Goal: Information Seeking & Learning: Learn about a topic

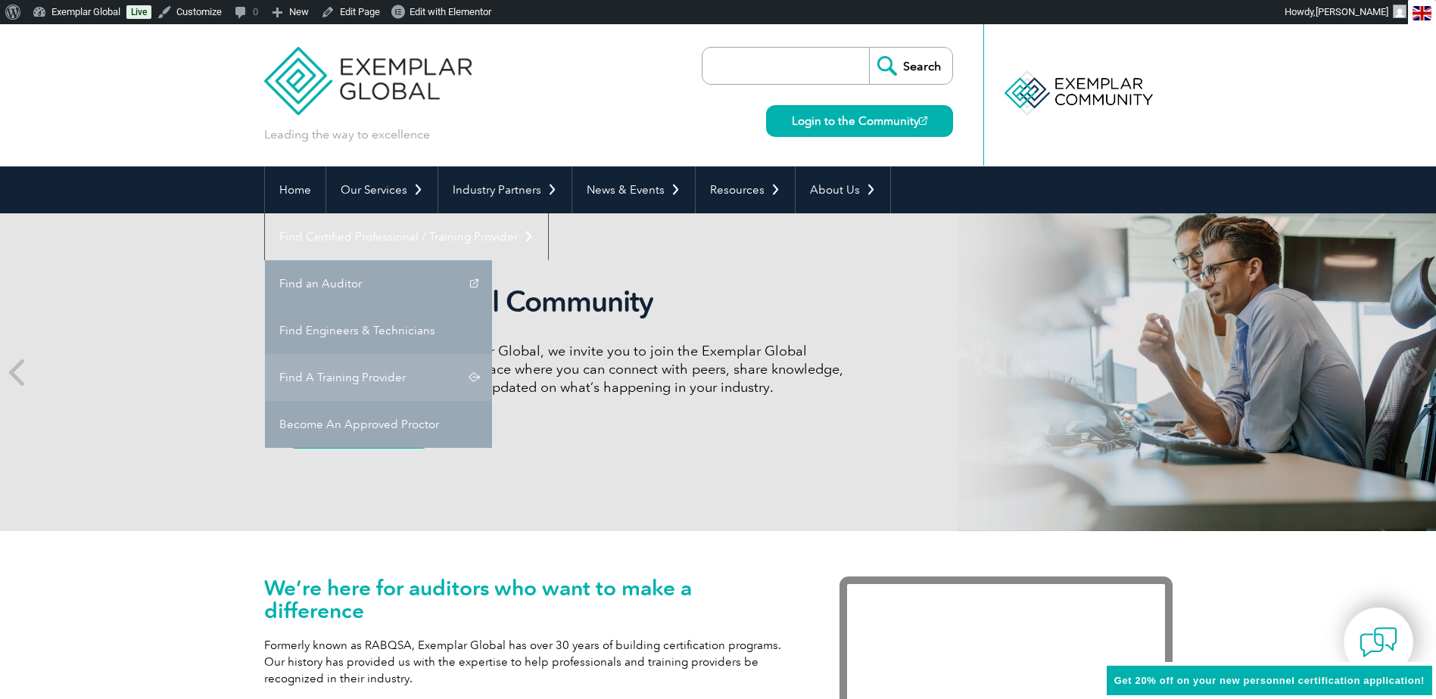
click at [492, 354] on link "Find A Training Provider" at bounding box center [378, 377] width 227 height 47
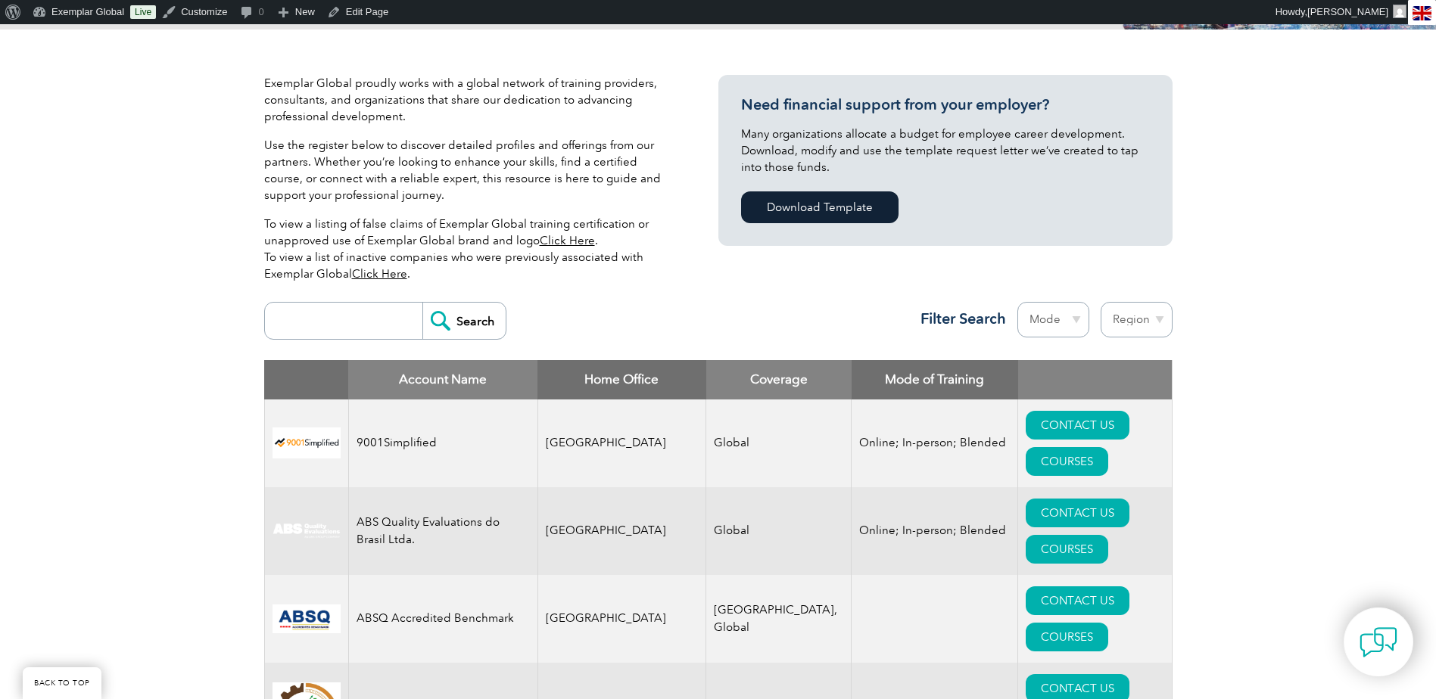
scroll to position [303, 0]
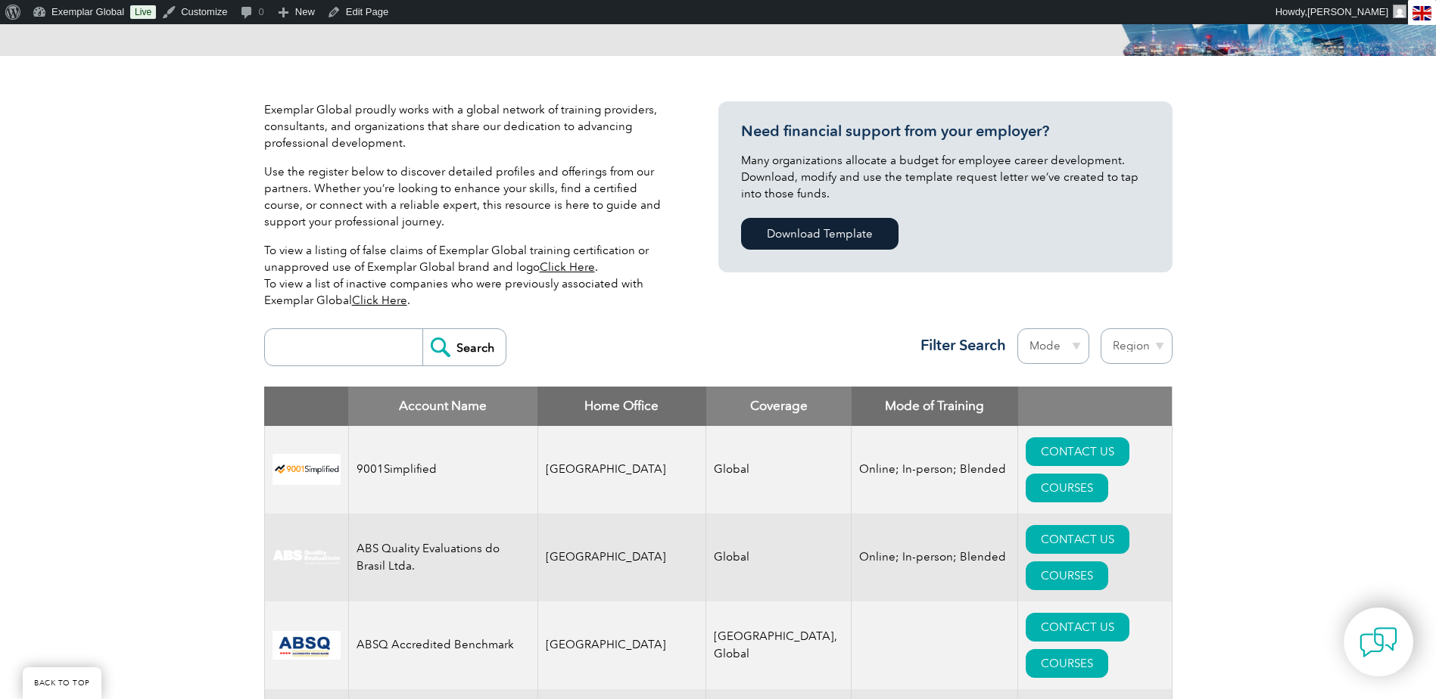
click at [1156, 344] on select "Region [GEOGRAPHIC_DATA] [GEOGRAPHIC_DATA] [GEOGRAPHIC_DATA] [GEOGRAPHIC_DATA] …" at bounding box center [1136, 346] width 72 height 36
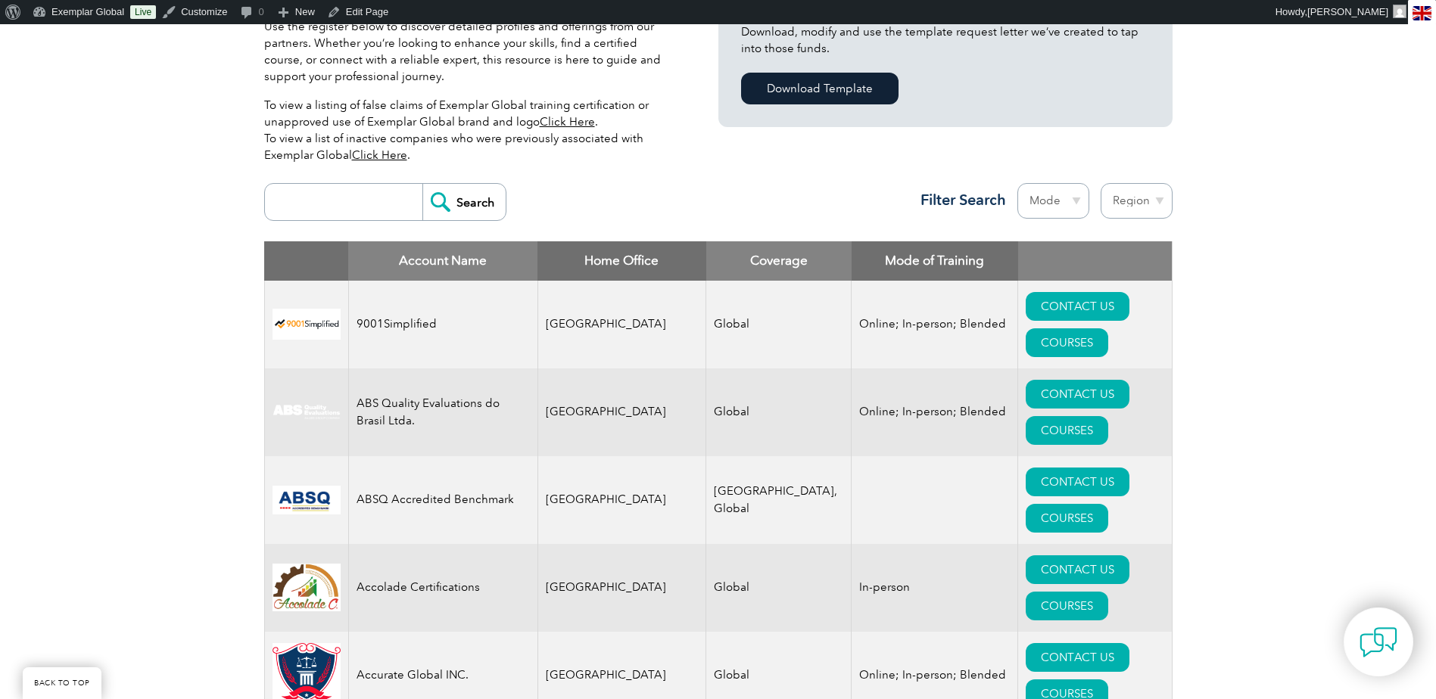
scroll to position [454, 0]
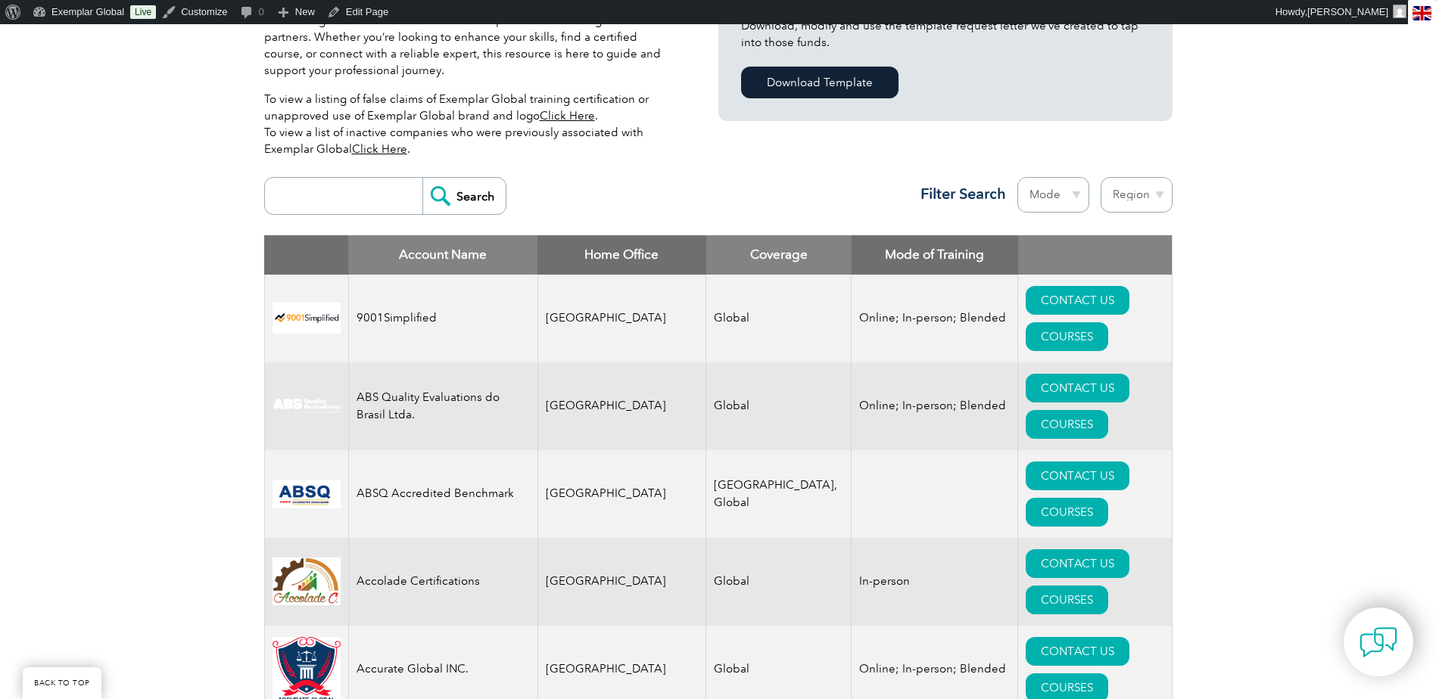
click at [1156, 198] on select "Region [GEOGRAPHIC_DATA] [GEOGRAPHIC_DATA] [GEOGRAPHIC_DATA] [GEOGRAPHIC_DATA] …" at bounding box center [1136, 195] width 72 height 36
select select "[GEOGRAPHIC_DATA]"
click at [1100, 177] on select "Region [GEOGRAPHIC_DATA] [GEOGRAPHIC_DATA] [GEOGRAPHIC_DATA] [GEOGRAPHIC_DATA] …" at bounding box center [1136, 195] width 72 height 36
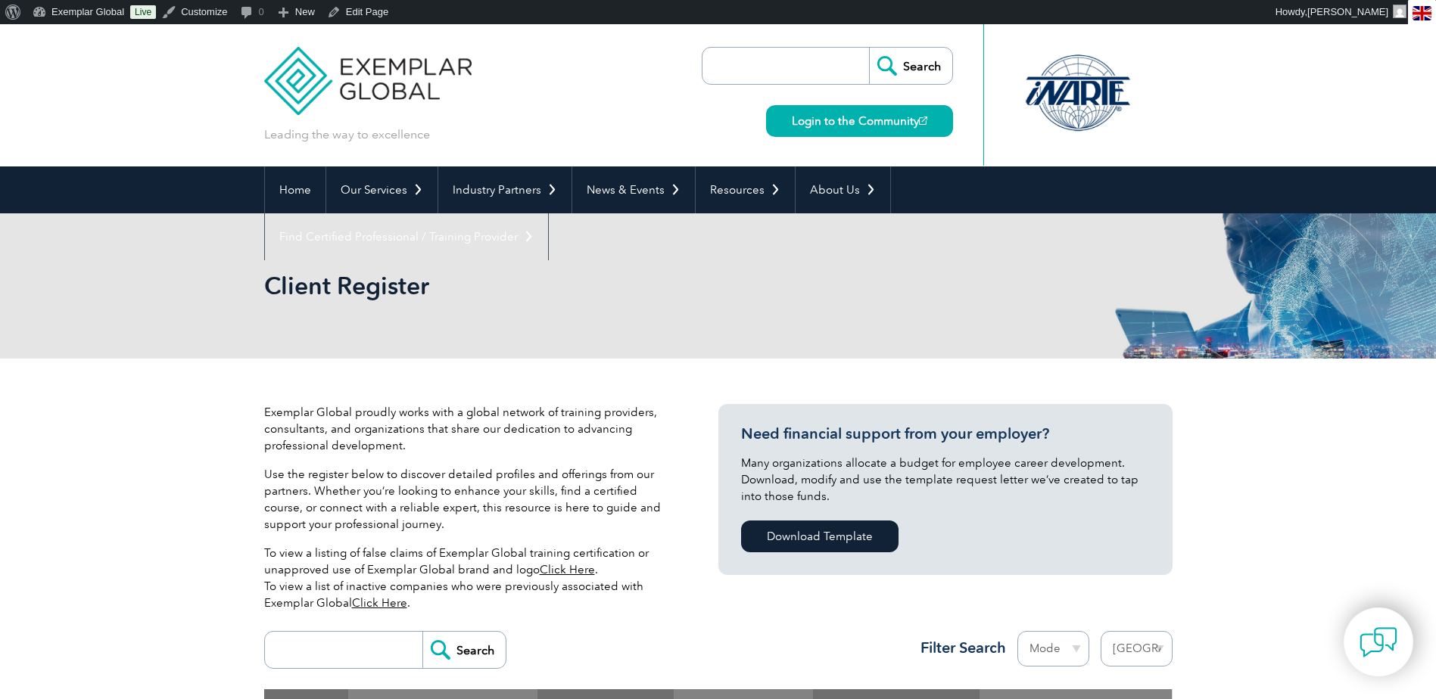
select select "[GEOGRAPHIC_DATA]"
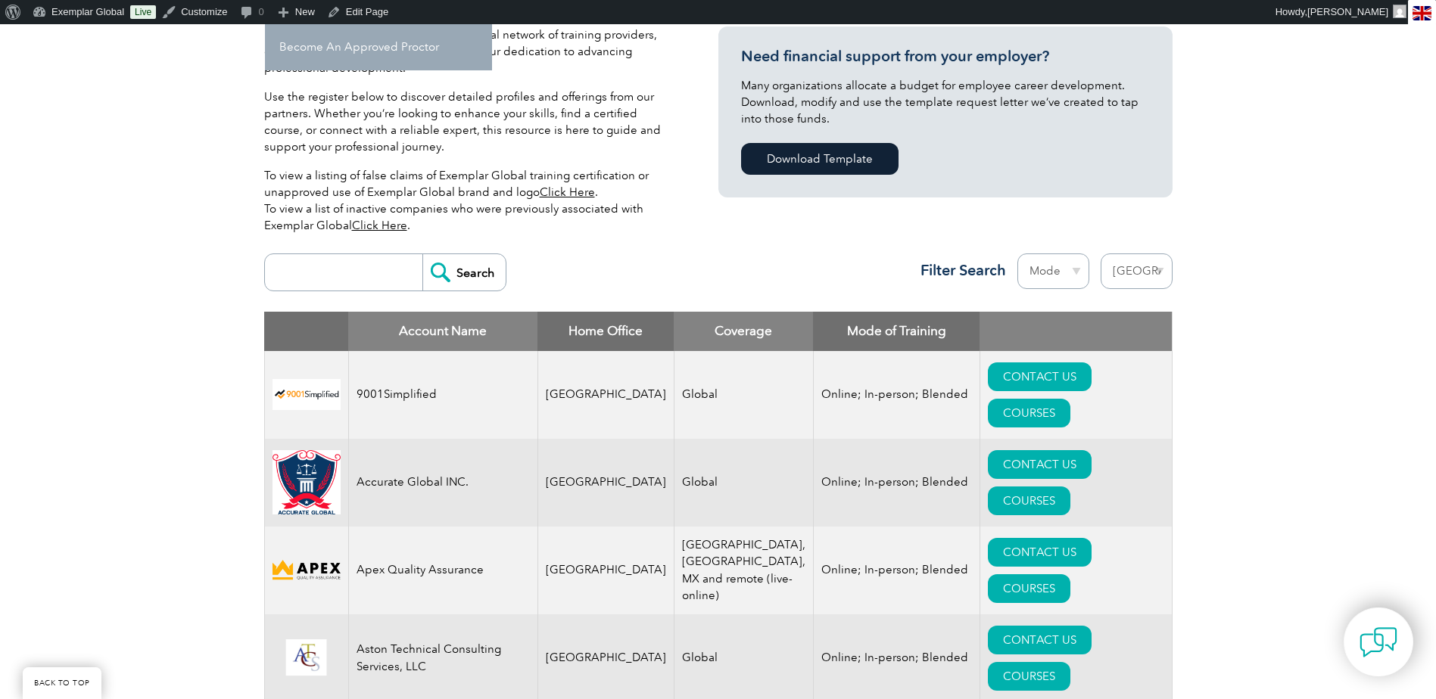
scroll to position [378, 0]
click at [1078, 272] on select "Mode Online In-person Blended" at bounding box center [1053, 271] width 72 height 36
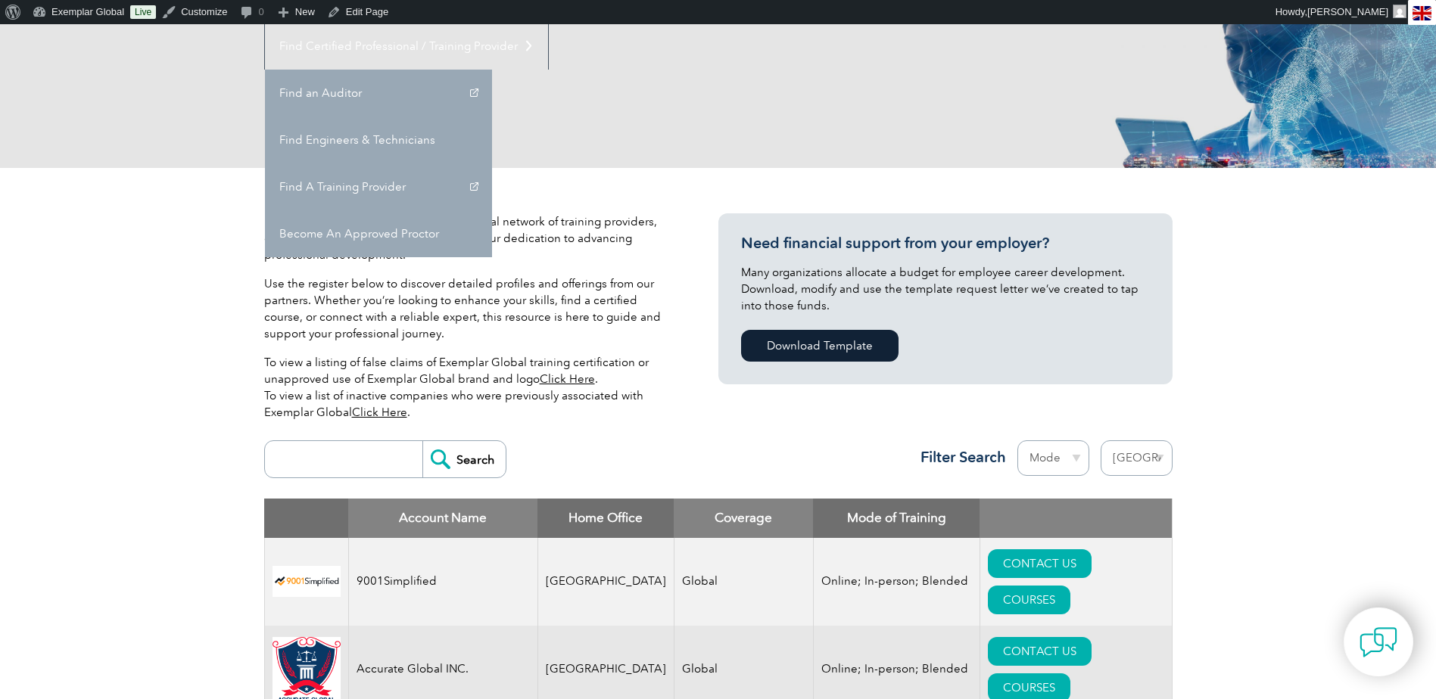
scroll to position [0, 0]
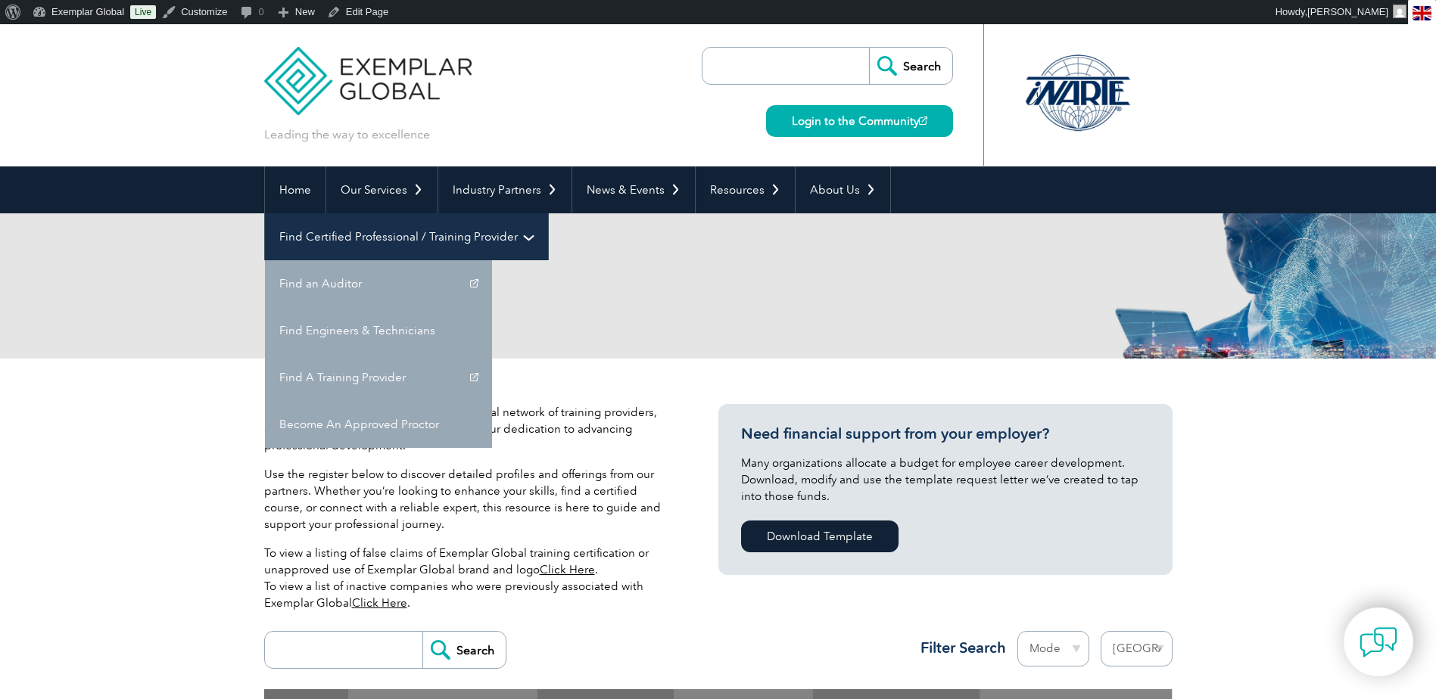
click at [548, 213] on link "Find Certified Professional / Training Provider" at bounding box center [406, 236] width 283 height 47
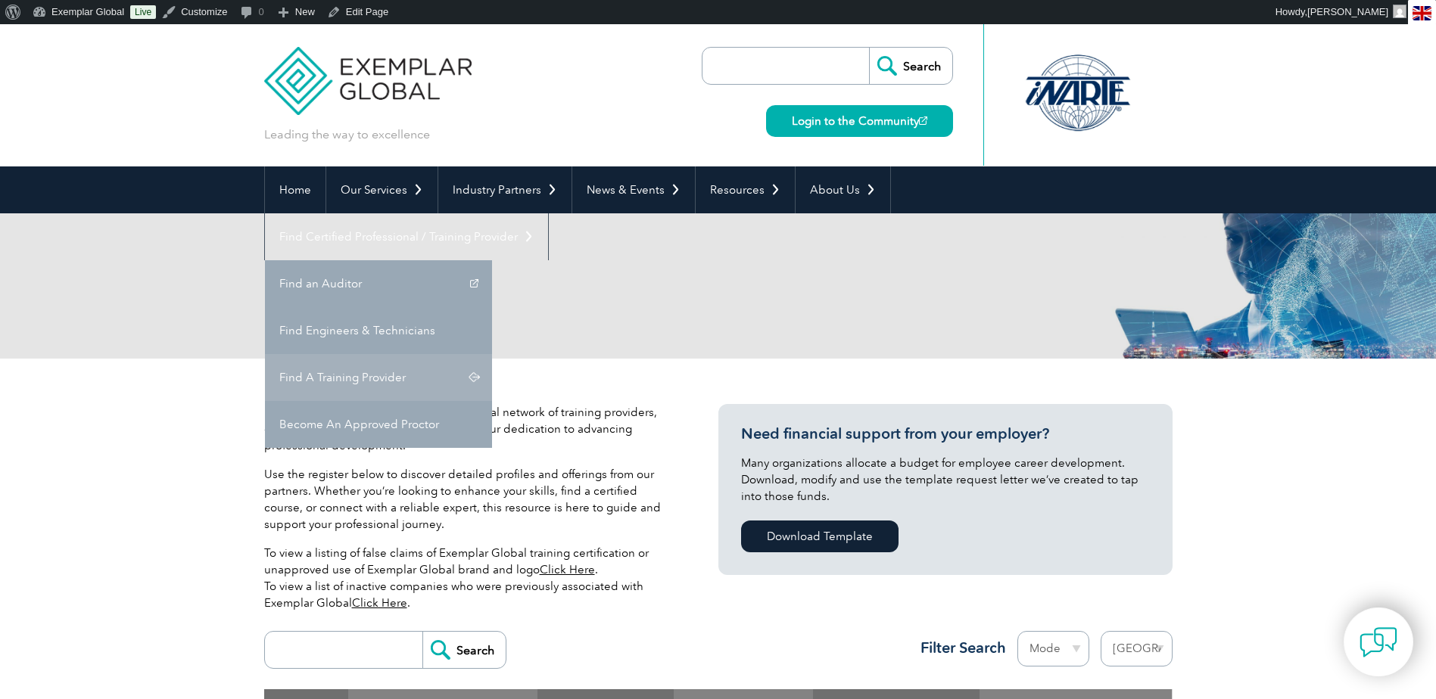
click at [492, 354] on link "Find A Training Provider" at bounding box center [378, 377] width 227 height 47
